Goal: Navigation & Orientation: Understand site structure

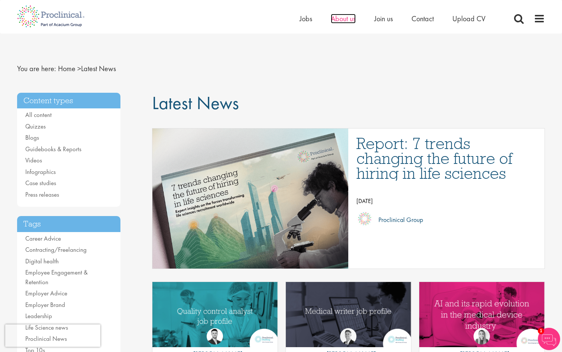
click at [343, 20] on span "About us" at bounding box center [343, 19] width 25 height 10
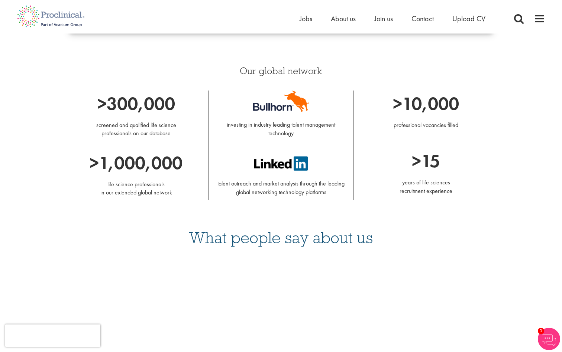
scroll to position [535, 0]
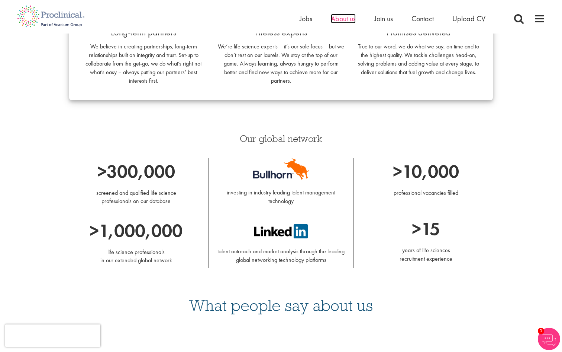
click at [344, 20] on span "About us" at bounding box center [343, 19] width 25 height 10
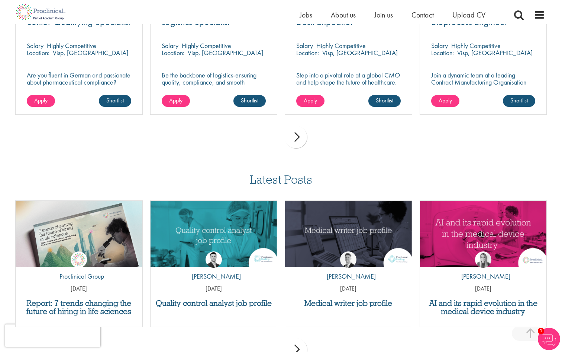
scroll to position [1275, 0]
